Goal: Use online tool/utility: Utilize a website feature to perform a specific function

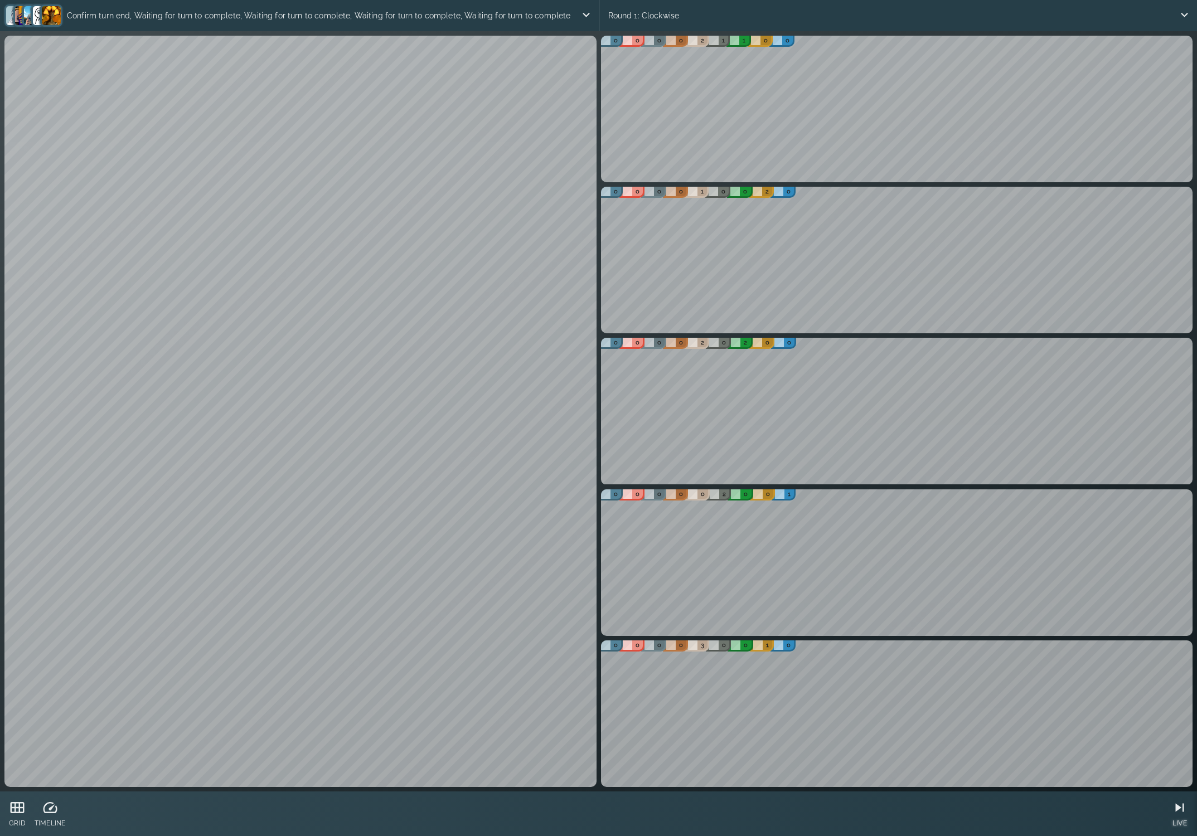
click at [1181, 807] on icon at bounding box center [1180, 808] width 17 height 17
click at [27, 816] on div "GRID" at bounding box center [18, 814] width 26 height 45
click at [21, 811] on icon at bounding box center [17, 808] width 17 height 17
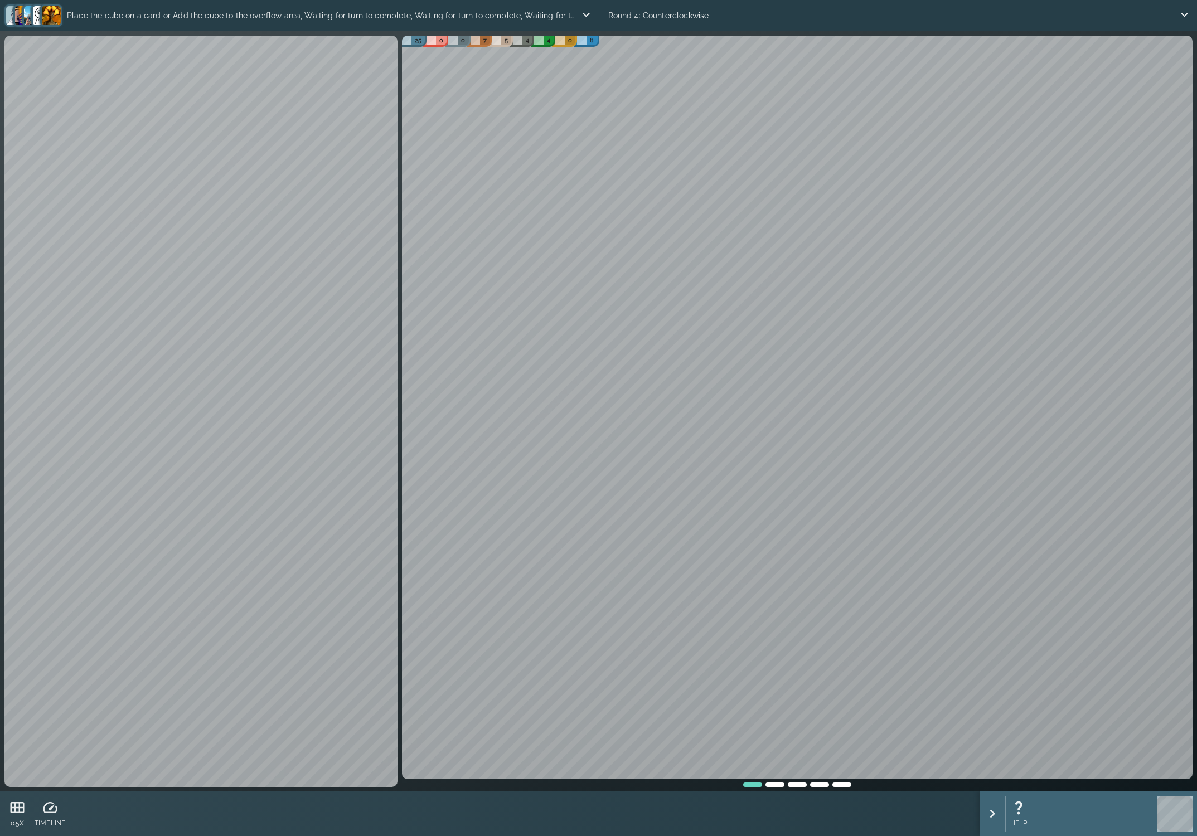
click at [816, 787] on div at bounding box center [820, 784] width 22 height 8
click at [1052, 818] on div "UNDO" at bounding box center [1047, 814] width 21 height 36
click at [1176, 812] on icon at bounding box center [1179, 808] width 17 height 17
click at [1177, 813] on icon at bounding box center [1172, 808] width 17 height 17
click at [1179, 807] on icon at bounding box center [1180, 808] width 8 height 8
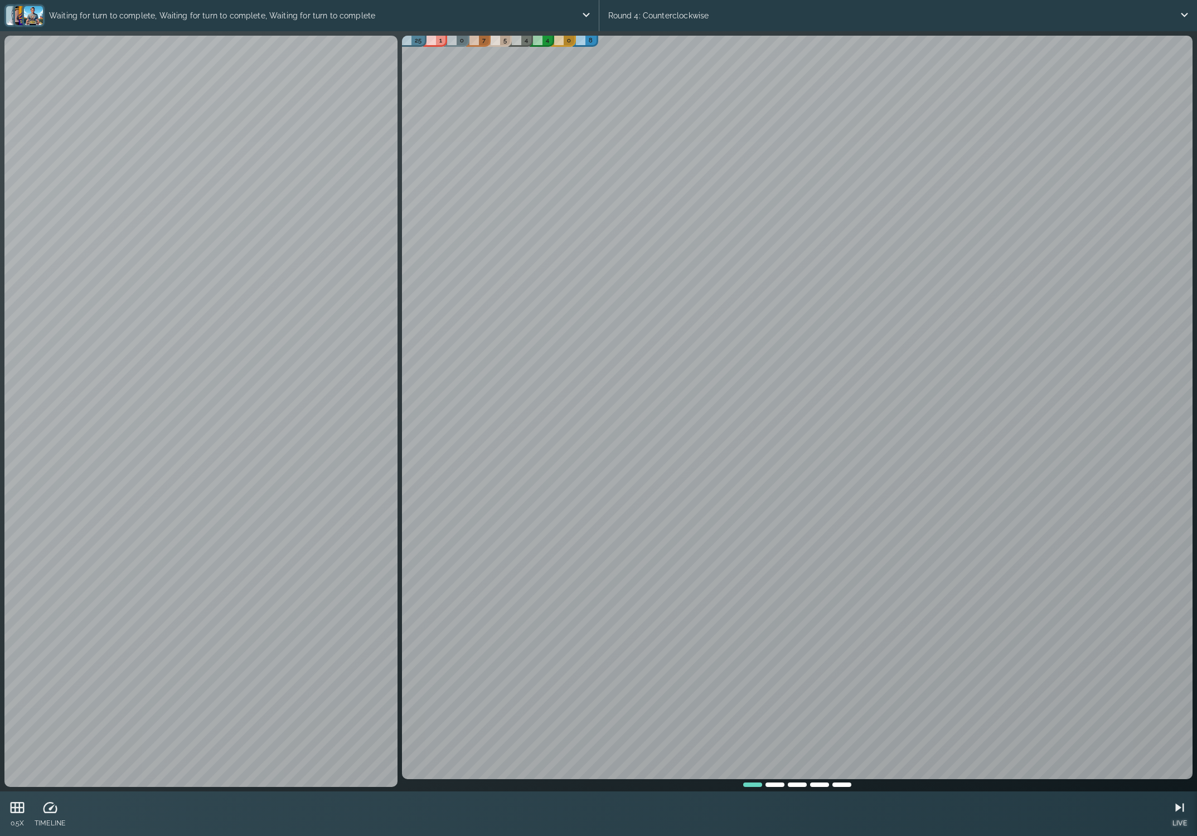
click at [1178, 807] on icon at bounding box center [1180, 808] width 8 height 8
